Goal: Task Accomplishment & Management: Use online tool/utility

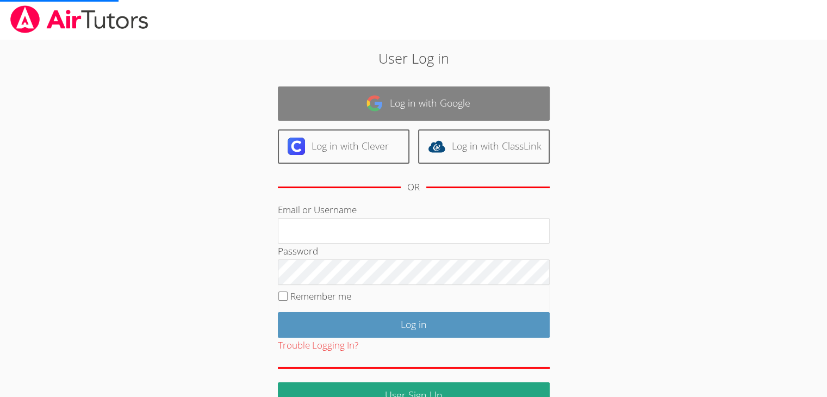
click at [424, 96] on link "Log in with Google" at bounding box center [414, 103] width 272 height 34
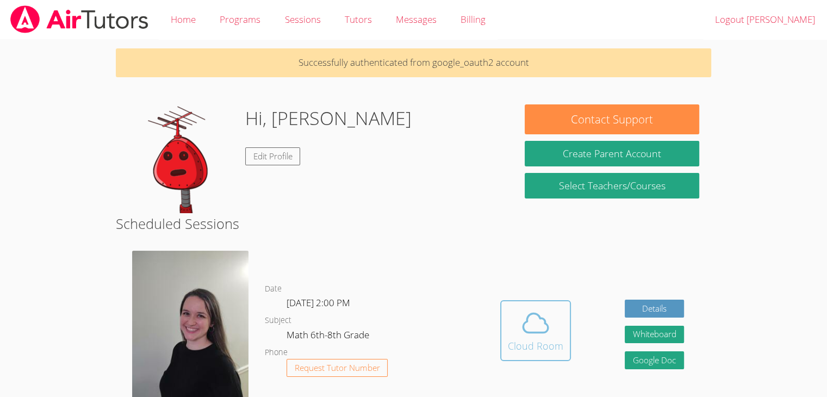
click at [527, 308] on icon at bounding box center [535, 323] width 30 height 30
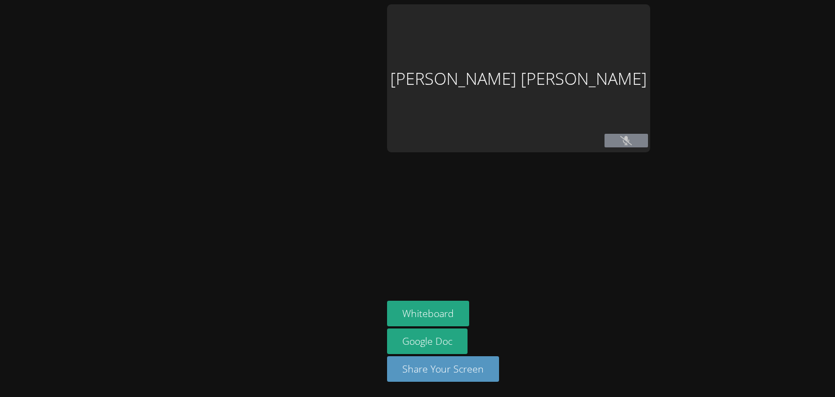
drag, startPoint x: 444, startPoint y: 179, endPoint x: 354, endPoint y: 117, distance: 108.6
click at [354, 117] on div at bounding box center [191, 198] width 374 height 388
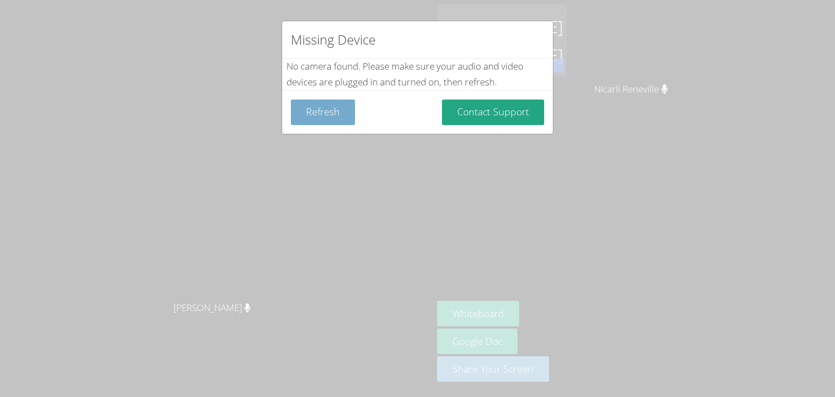
click at [334, 110] on button "Refresh" at bounding box center [323, 112] width 64 height 26
click at [338, 114] on button "Refresh" at bounding box center [323, 112] width 64 height 26
click at [307, 111] on button "Refresh" at bounding box center [323, 112] width 64 height 26
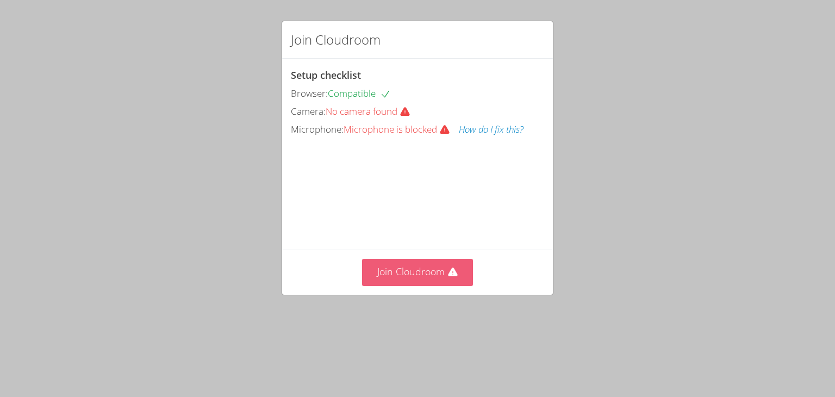
click at [394, 285] on button "Join Cloudroom" at bounding box center [417, 272] width 111 height 27
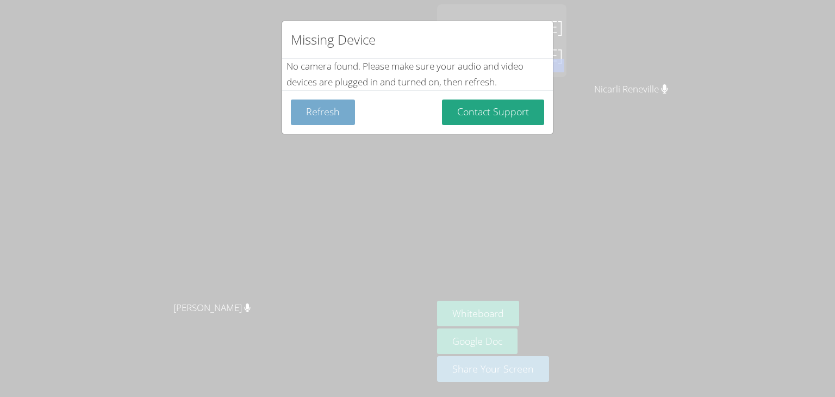
click at [316, 111] on button "Refresh" at bounding box center [323, 112] width 64 height 26
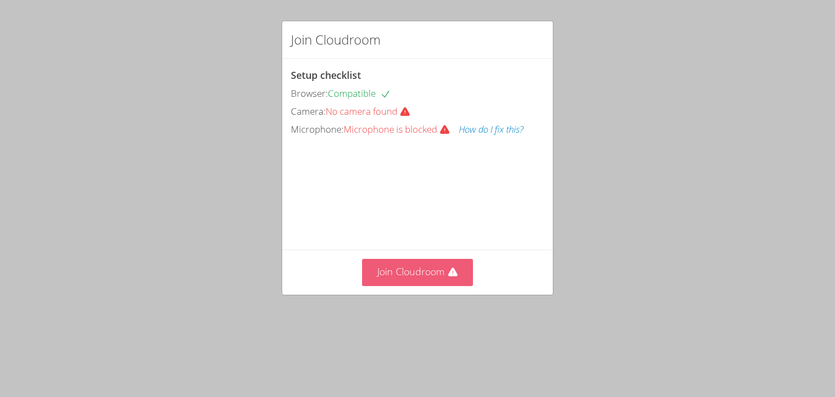
click at [375, 285] on button "Join Cloudroom" at bounding box center [417, 272] width 111 height 27
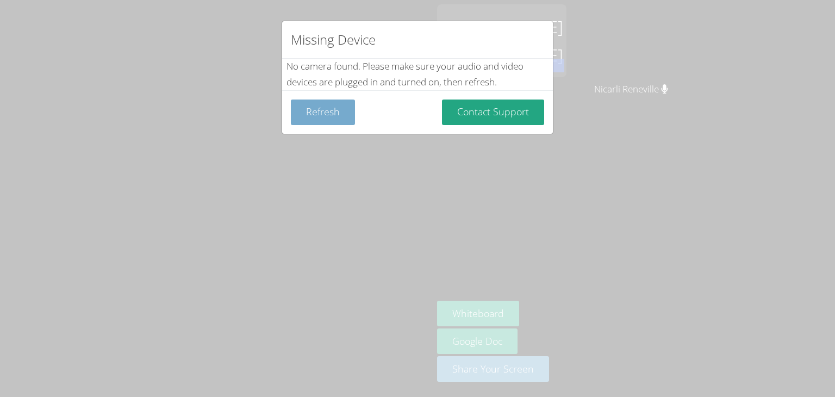
click at [342, 120] on button "Refresh" at bounding box center [323, 112] width 64 height 26
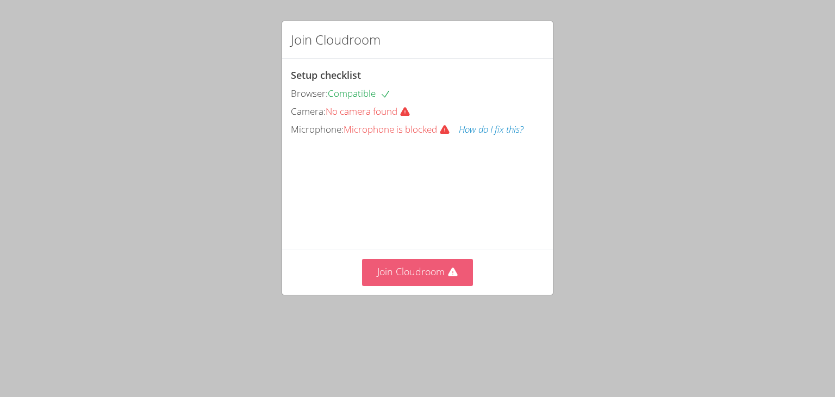
click at [406, 285] on button "Join Cloudroom" at bounding box center [417, 272] width 111 height 27
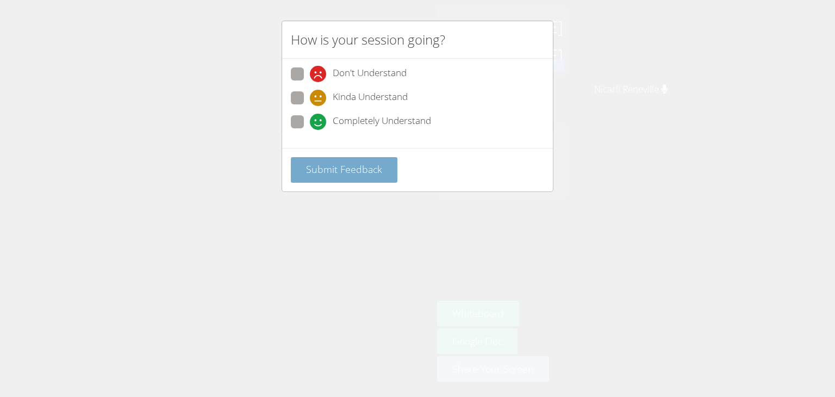
click at [364, 163] on span "Submit Feedback" at bounding box center [344, 169] width 76 height 13
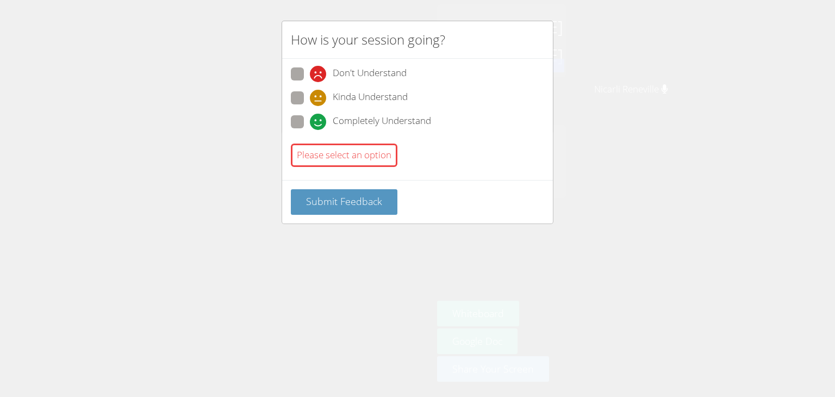
click at [310, 106] on span at bounding box center [310, 106] width 0 height 0
click at [310, 95] on input "Kinda Understand" at bounding box center [314, 95] width 9 height 9
radio input "true"
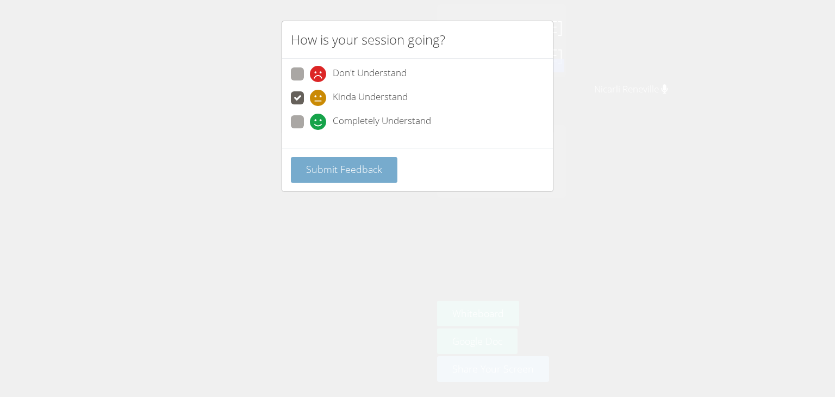
click at [364, 178] on button "Submit Feedback" at bounding box center [344, 170] width 107 height 26
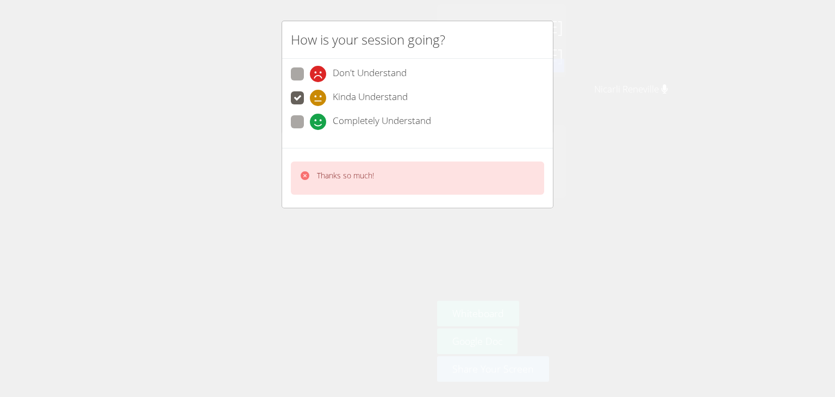
click at [609, 227] on div "How is your session going? Don't Understand Kinda Understand Completely Underst…" at bounding box center [417, 198] width 835 height 397
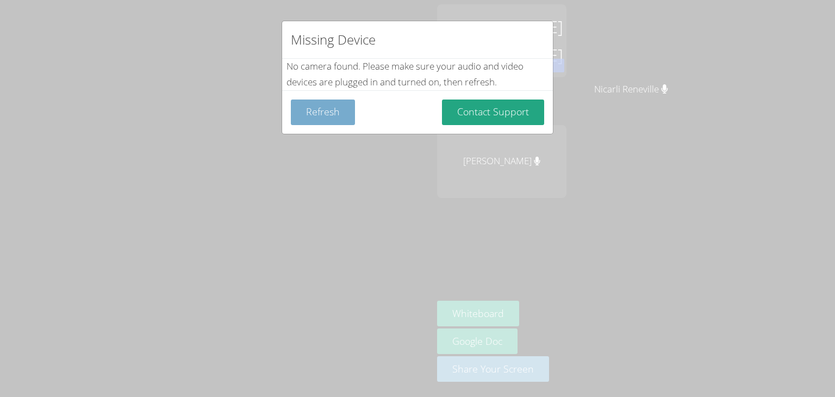
click at [320, 123] on button "Refresh" at bounding box center [323, 112] width 64 height 26
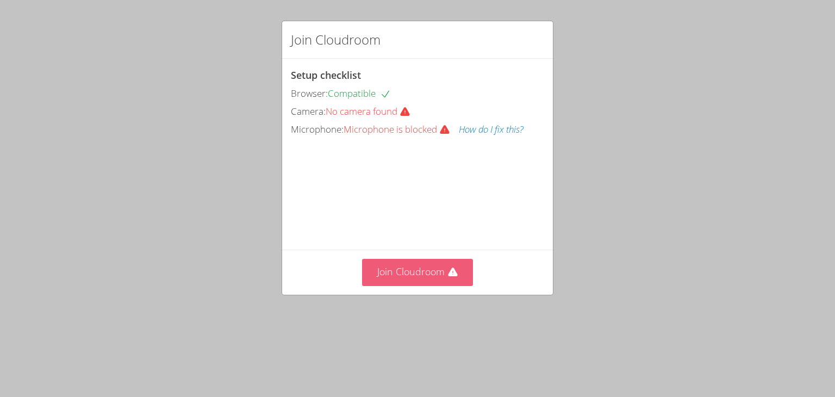
click at [388, 285] on button "Join Cloudroom" at bounding box center [417, 272] width 111 height 27
click at [401, 285] on button "Join Cloudroom" at bounding box center [417, 272] width 111 height 27
